Goal: Check status: Check status

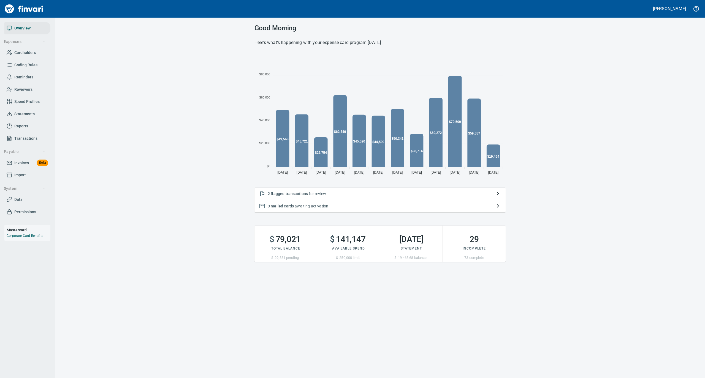
scroll to position [122, 246]
drag, startPoint x: 30, startPoint y: 53, endPoint x: 34, endPoint y: 53, distance: 4.7
click at [30, 53] on span "Cardholders" at bounding box center [24, 52] width 21 height 7
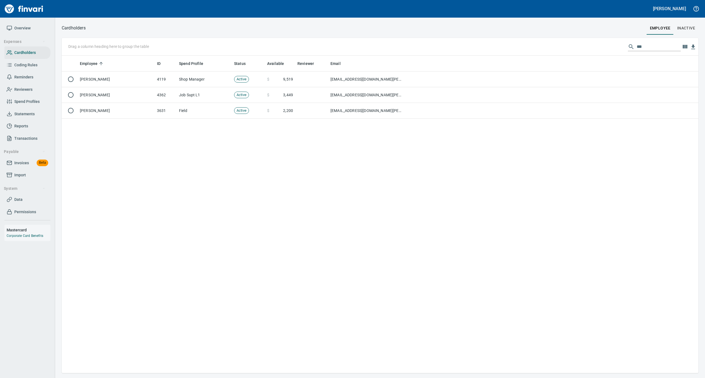
scroll to position [312, 631]
drag, startPoint x: 640, startPoint y: 45, endPoint x: 611, endPoint y: 45, distance: 28.6
click at [611, 45] on div "Drag a column heading here to group the table ***" at bounding box center [380, 47] width 636 height 18
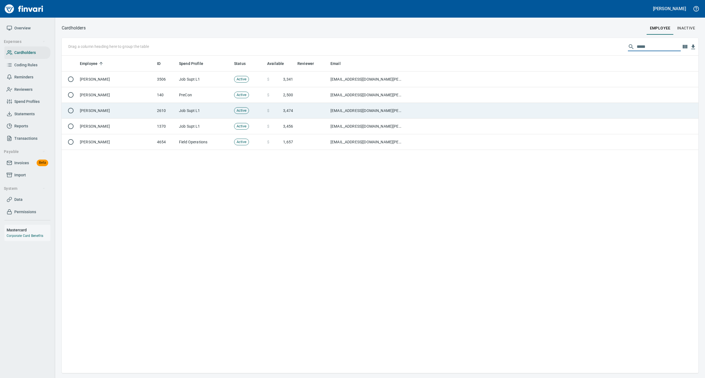
type input "*****"
click at [126, 110] on td "[PERSON_NAME]" at bounding box center [116, 111] width 77 height 16
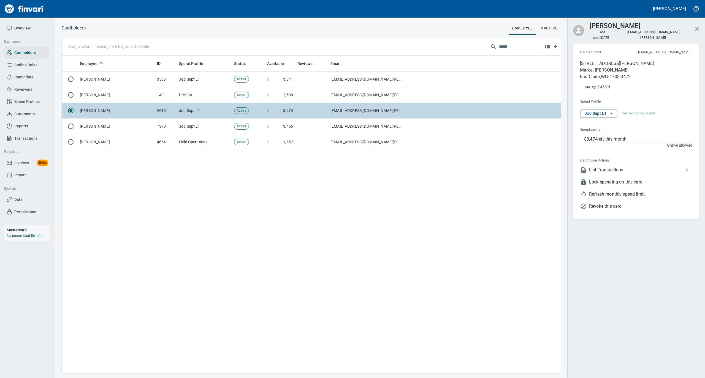
scroll to position [312, 493]
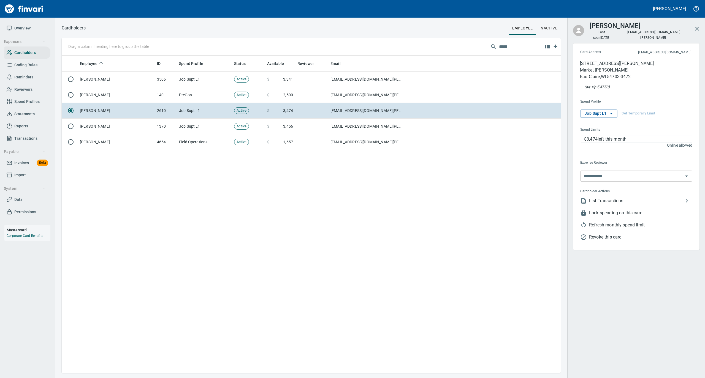
click at [609, 198] on span "List Transactions" at bounding box center [636, 201] width 94 height 7
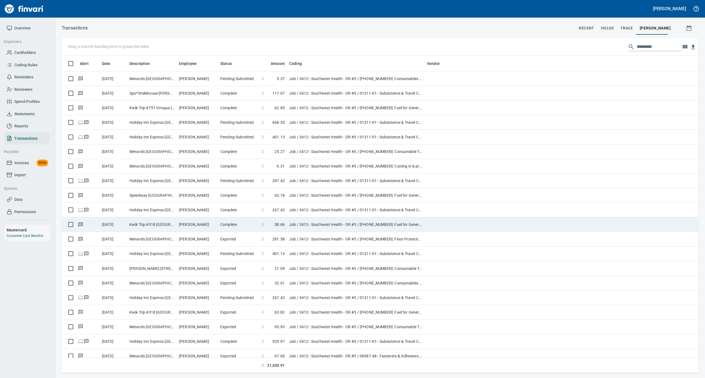
scroll to position [312, 625]
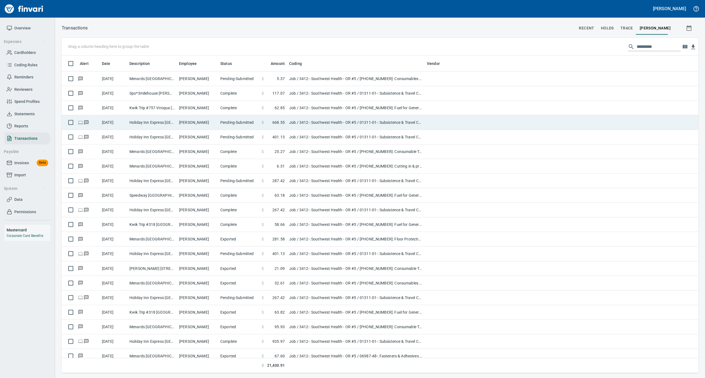
click at [164, 126] on td "Holiday Inn Express [GEOGRAPHIC_DATA] [GEOGRAPHIC_DATA]" at bounding box center [152, 122] width 50 height 15
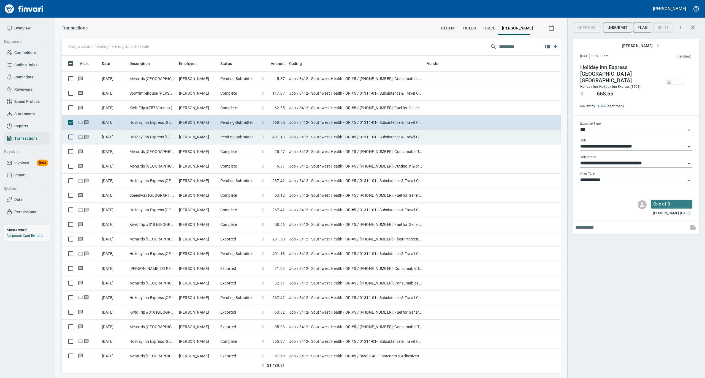
scroll to position [312, 488]
click at [159, 141] on td "Holiday Inn Express [GEOGRAPHIC_DATA] [GEOGRAPHIC_DATA]" at bounding box center [152, 137] width 50 height 15
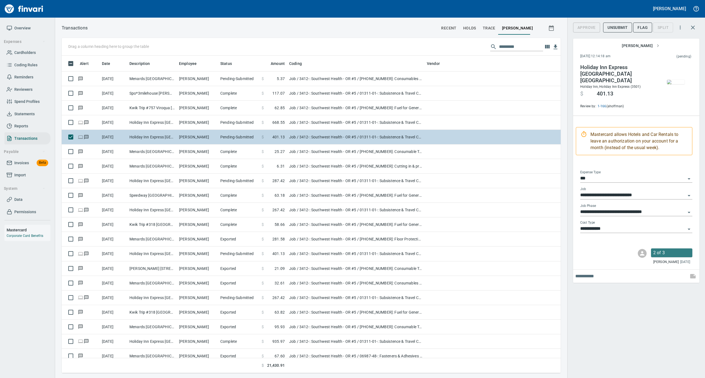
click at [162, 130] on td "Holiday Inn Express [GEOGRAPHIC_DATA] [GEOGRAPHIC_DATA]" at bounding box center [152, 137] width 50 height 15
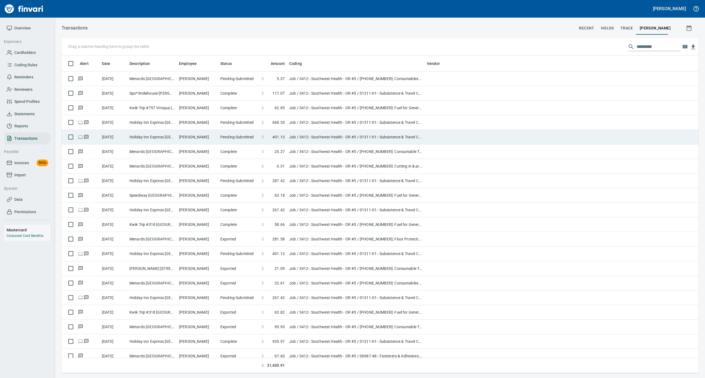
scroll to position [312, 625]
